Goal: Contribute content

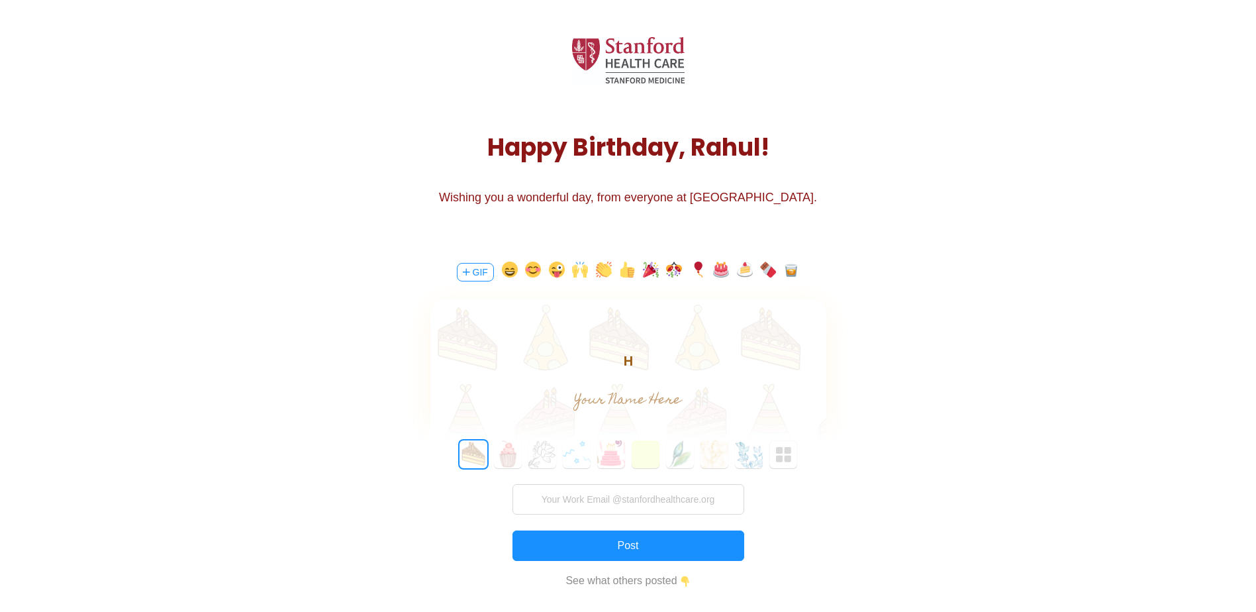
click at [636, 359] on body "H" at bounding box center [628, 360] width 396 height 21
click at [560, 268] on button "button" at bounding box center [557, 272] width 16 height 21
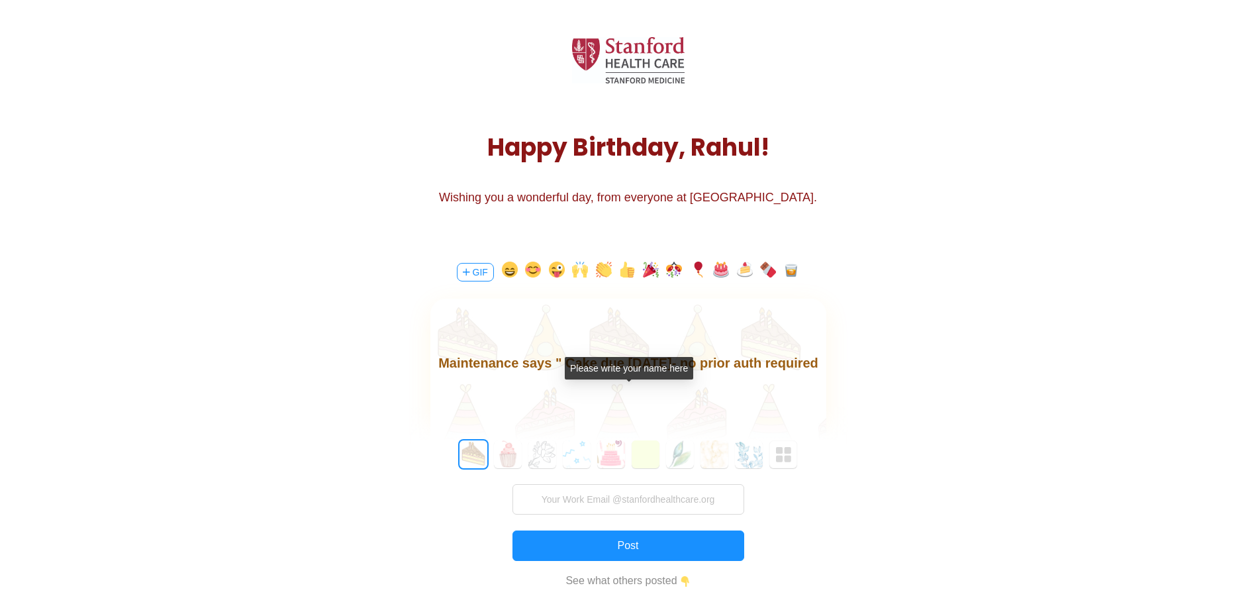
click at [628, 391] on input "text" at bounding box center [627, 400] width 297 height 26
type input "Jian"
drag, startPoint x: 581, startPoint y: 360, endPoint x: 502, endPoint y: 360, distance: 78.8
click at [502, 360] on body "Happy Birthday, [PERSON_NAME]! Even our Health Maintenance says " Cake due [DAT…" at bounding box center [628, 363] width 396 height 64
click at [519, 363] on body "Happy Birthday, [PERSON_NAME]! Even our Health Maintenance says " Cake due [DAT…" at bounding box center [628, 363] width 396 height 64
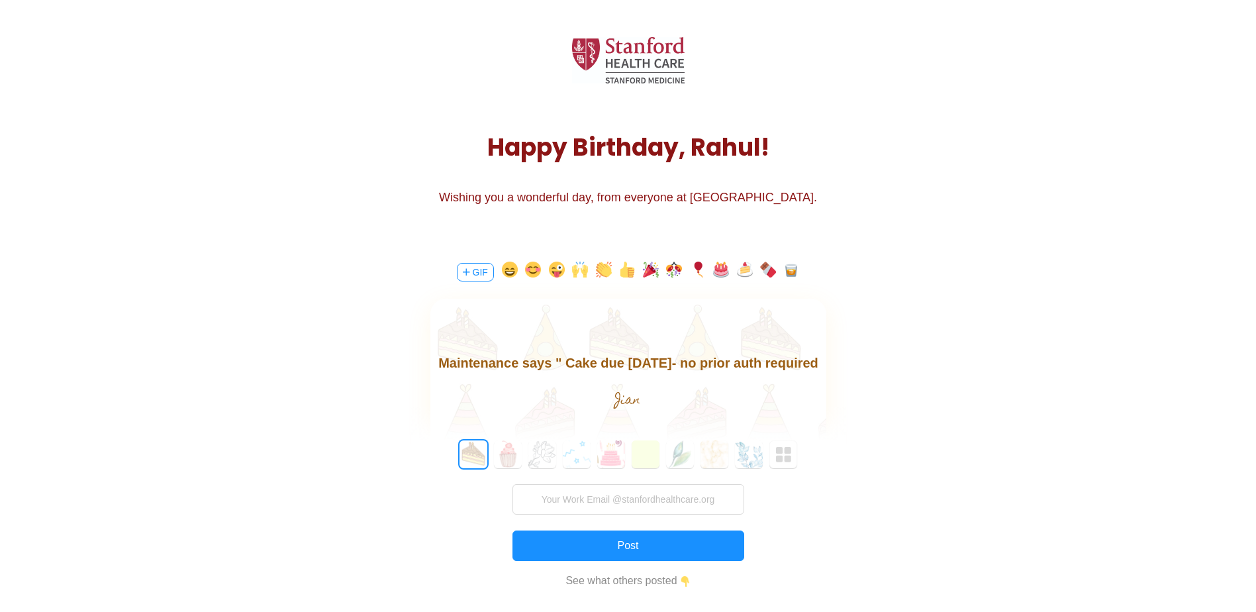
scroll to position [1, 0]
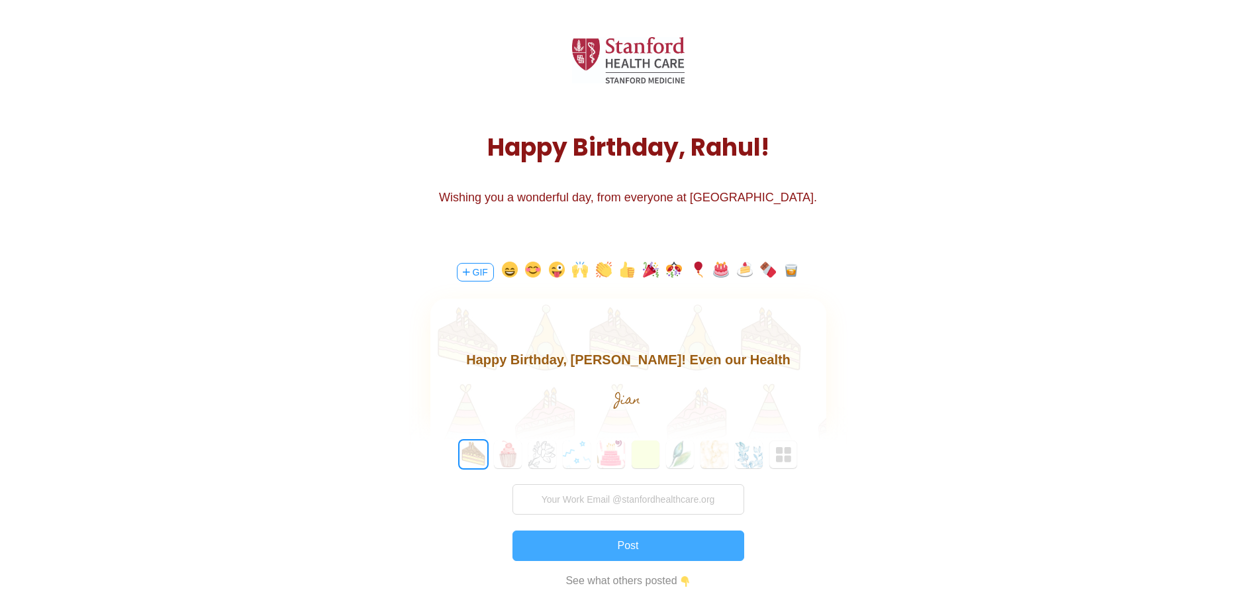
click at [624, 544] on button "Post" at bounding box center [629, 545] width 232 height 30
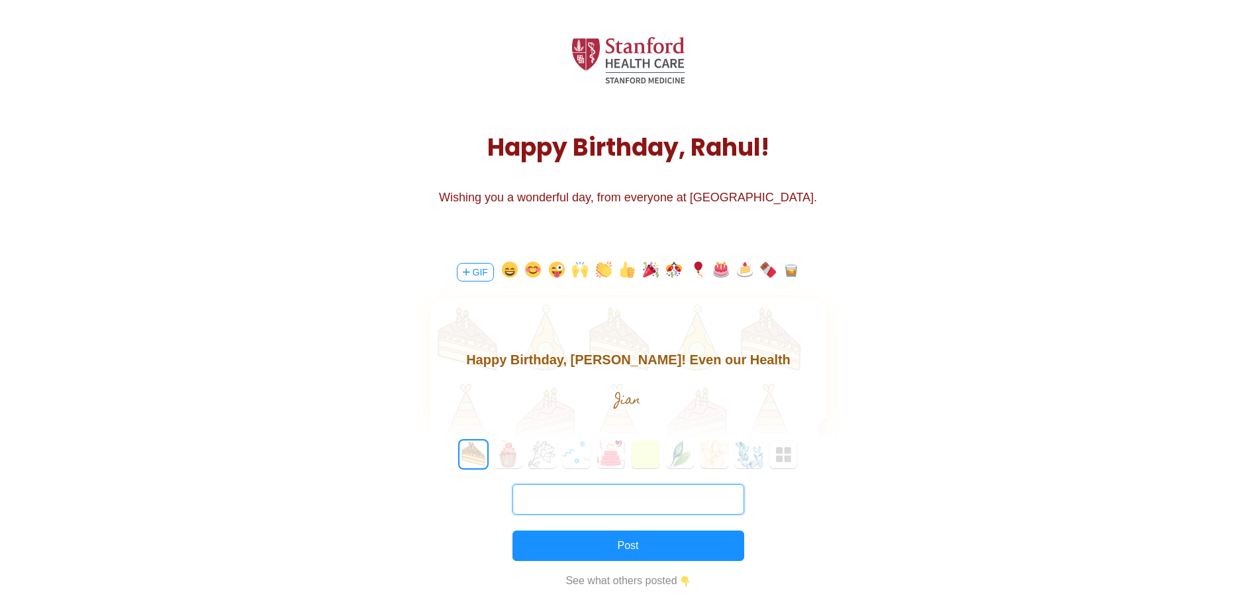
click at [615, 503] on input "text" at bounding box center [629, 499] width 232 height 30
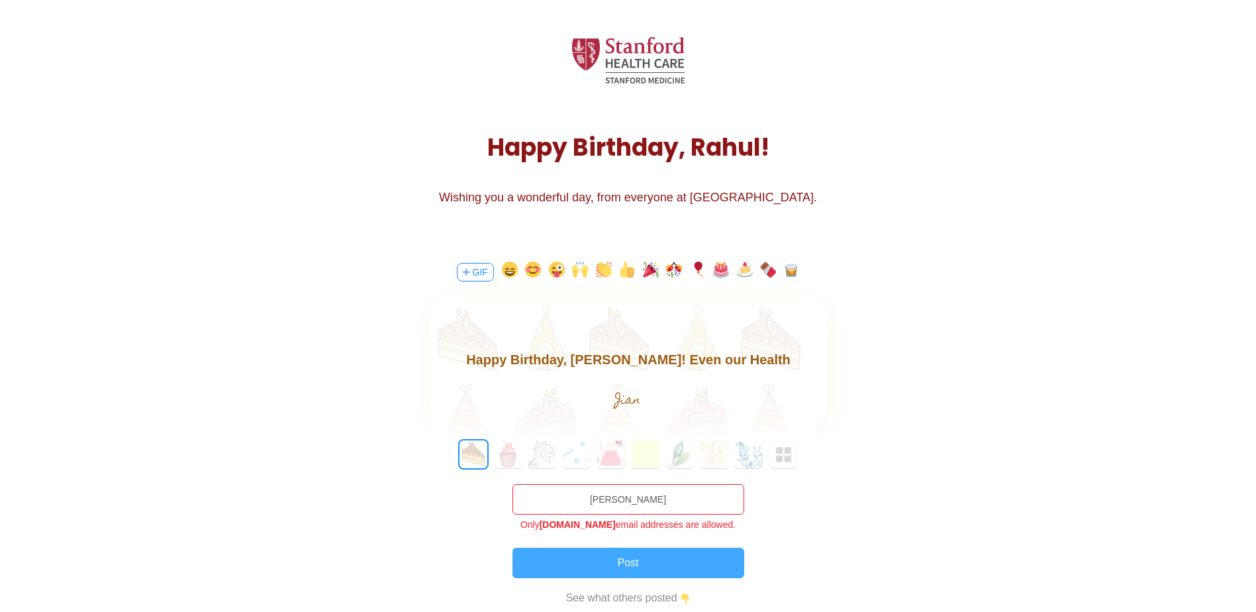
click at [641, 537] on div "0 1 2 3 4 5 6 7 8 9 10 11 12 13 14 15 16 17 18 19 20 21 22 23 24 25 26 27 28 29…" at bounding box center [629, 540] width 436 height 200
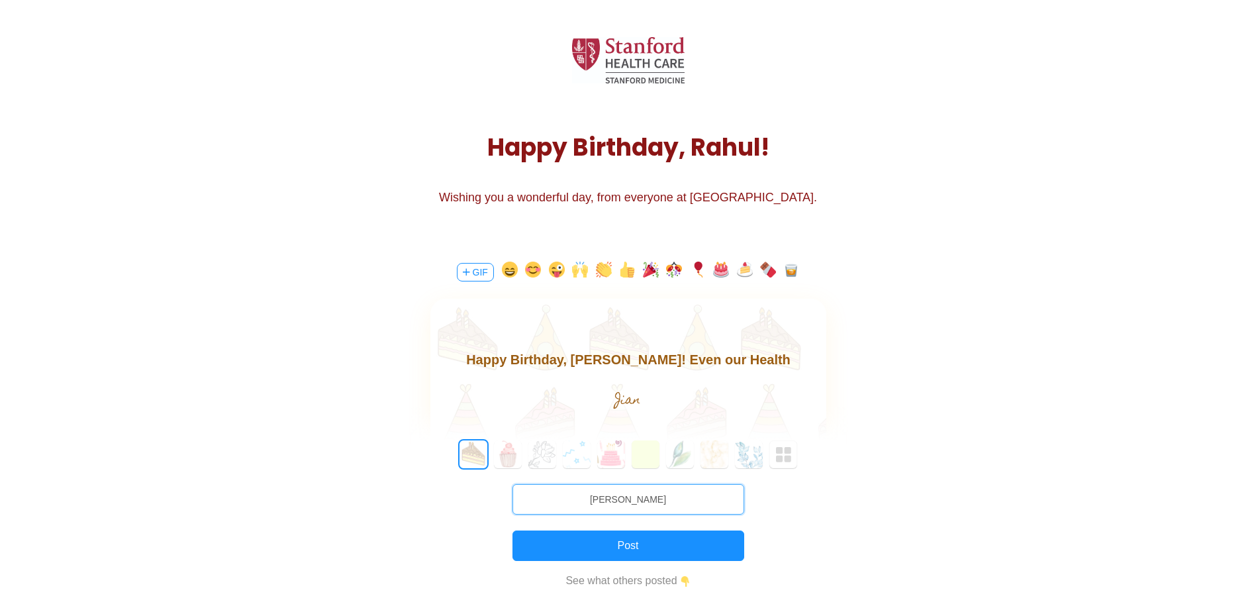
drag, startPoint x: 664, startPoint y: 504, endPoint x: 595, endPoint y: 499, distance: 69.1
click at [595, 499] on input "[PERSON_NAME]" at bounding box center [629, 499] width 232 height 30
type input "[EMAIL_ADDRESS][DOMAIN_NAME]"
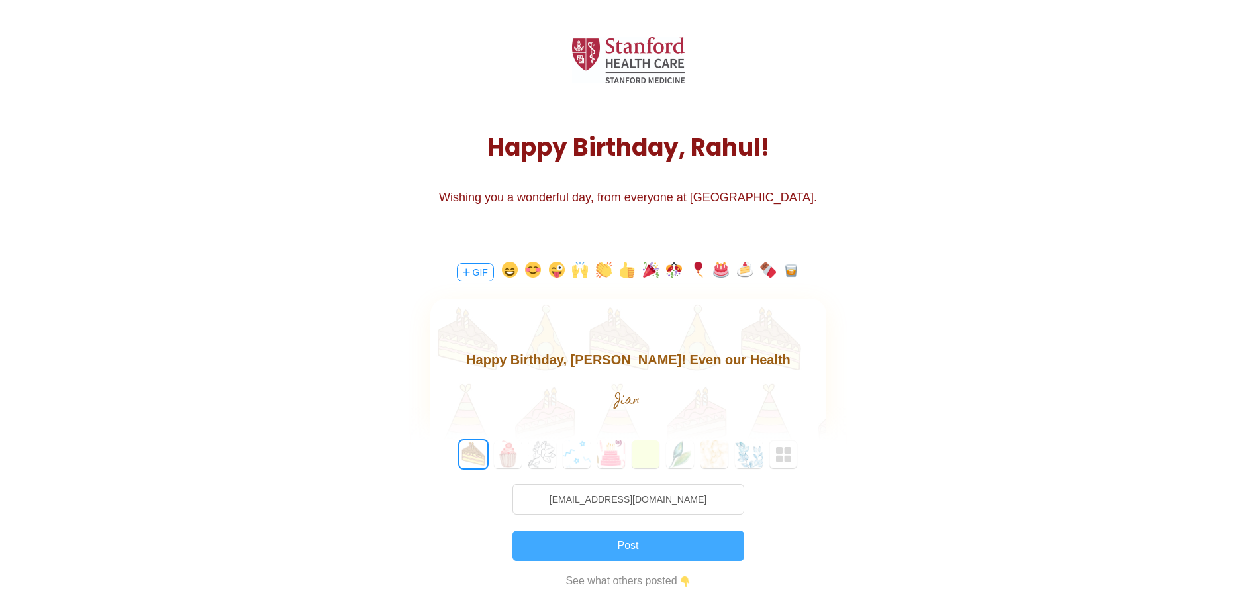
click at [629, 547] on button "Post" at bounding box center [629, 545] width 232 height 30
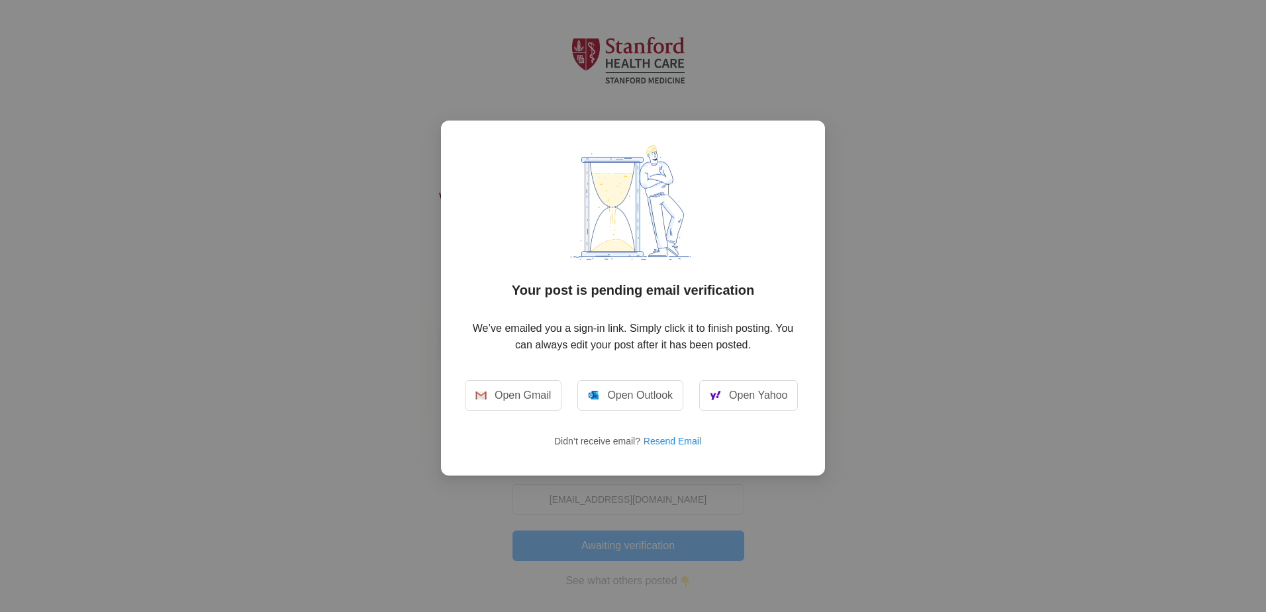
click at [904, 122] on div "Your post is pending email verification We’ve emailed you a sign-in link. Simpl…" at bounding box center [633, 306] width 1266 height 612
